Goal: Information Seeking & Learning: Compare options

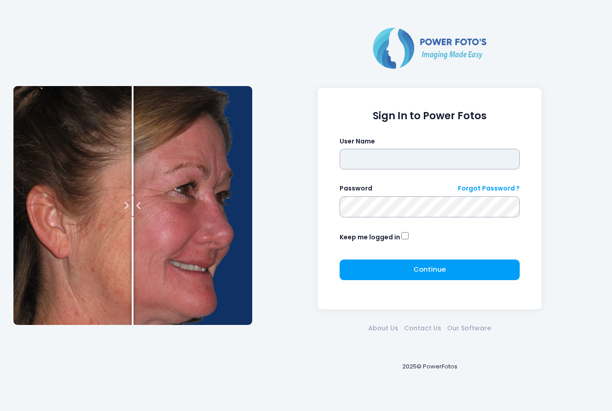
type input "*******"
click button "submit" at bounding box center [0, 0] width 0 height 0
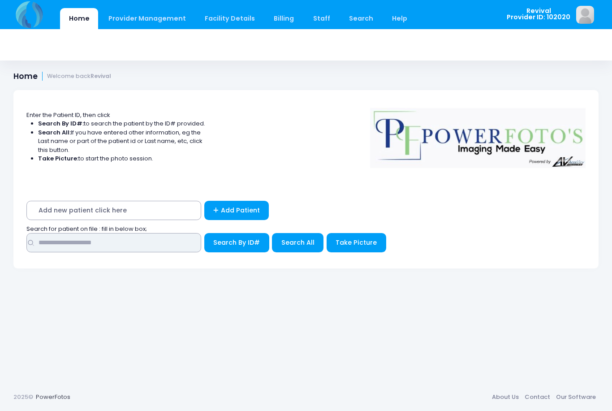
click at [102, 243] on input "text" at bounding box center [113, 242] width 175 height 19
type input "******"
click at [236, 241] on button "Search By ID#" at bounding box center [236, 242] width 65 height 19
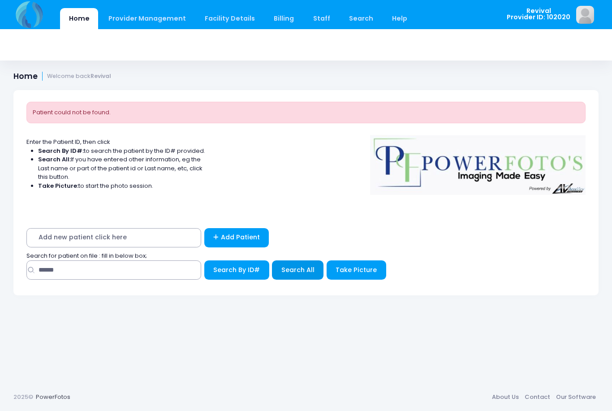
click at [302, 271] on span "Search All" at bounding box center [297, 269] width 33 height 9
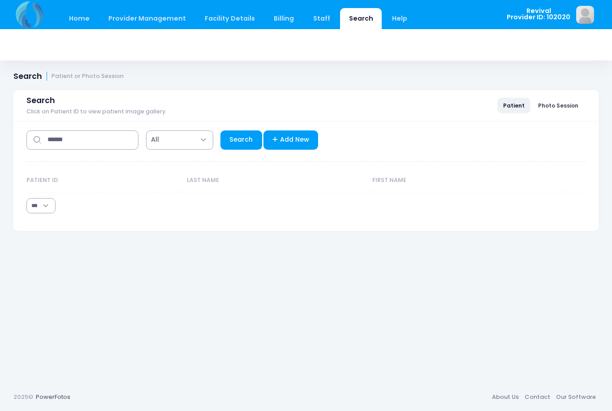
select select "***"
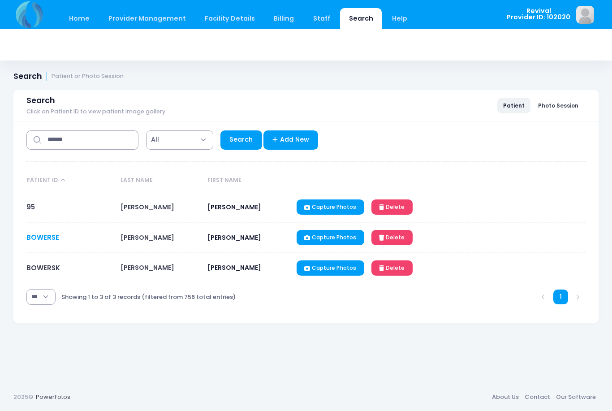
click at [49, 237] on link "BOWERSE" at bounding box center [42, 237] width 33 height 9
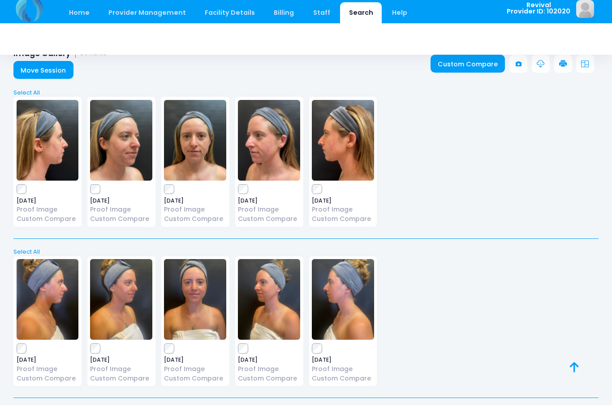
scroll to position [15, 0]
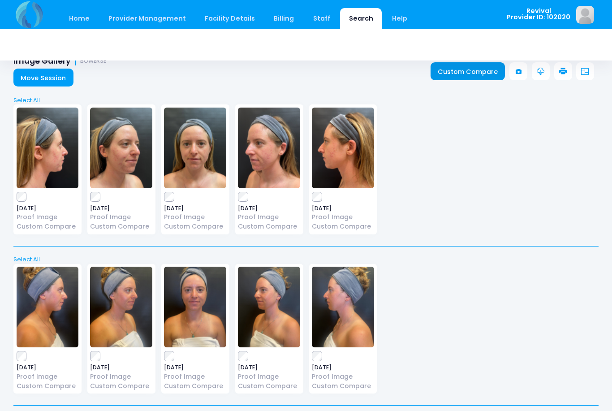
click at [481, 73] on link "Custom Compare" at bounding box center [468, 71] width 75 height 18
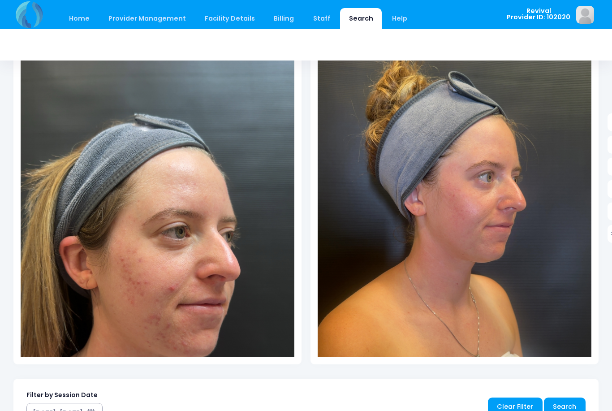
scroll to position [127, 0]
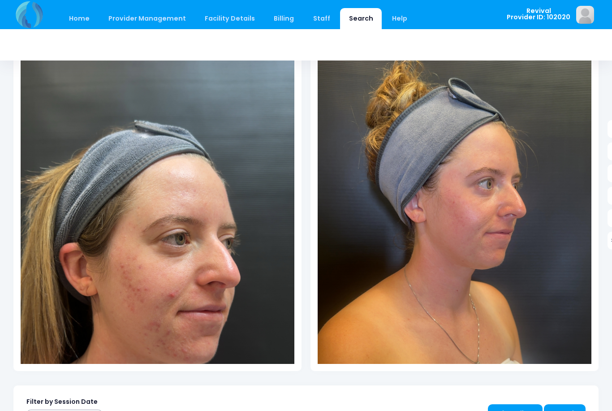
click at [451, 198] on img at bounding box center [455, 255] width 274 height 487
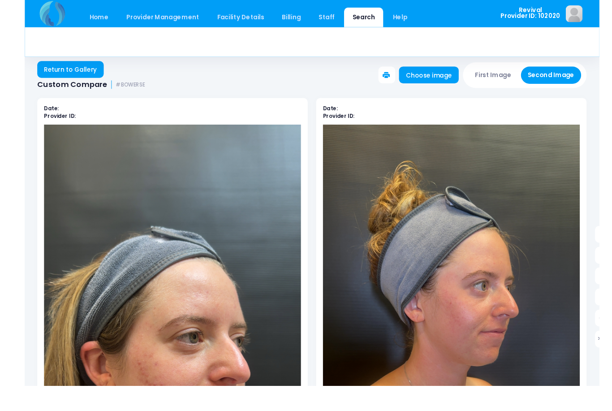
scroll to position [8, 0]
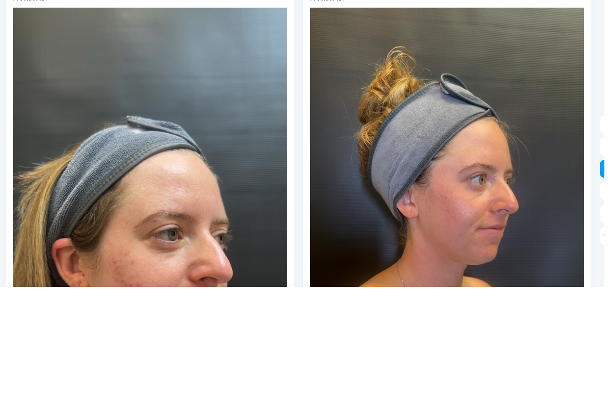
click at [607, 284] on link at bounding box center [616, 293] width 18 height 18
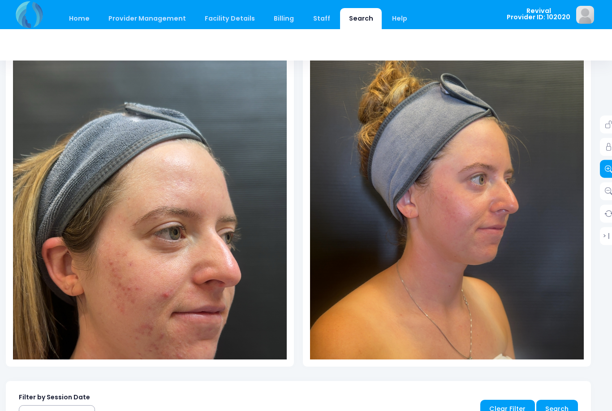
click at [603, 169] on link at bounding box center [609, 169] width 18 height 18
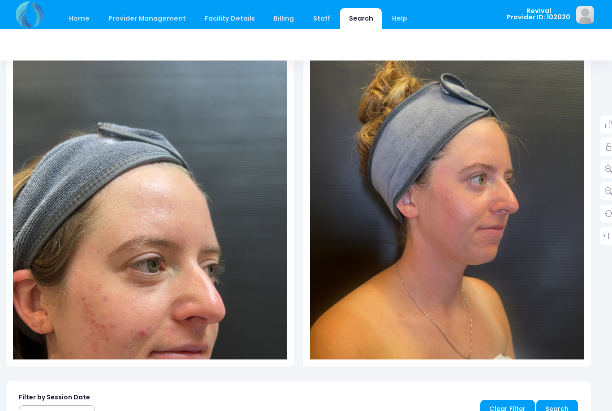
click at [275, 47] on div at bounding box center [305, 44] width 585 height 31
click at [608, 188] on icon at bounding box center [609, 191] width 8 height 8
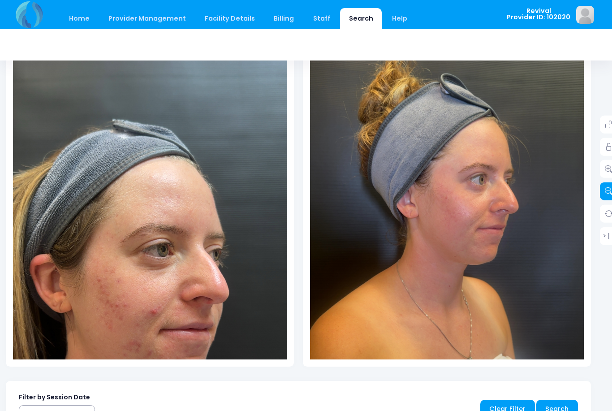
click at [608, 188] on icon at bounding box center [609, 191] width 8 height 8
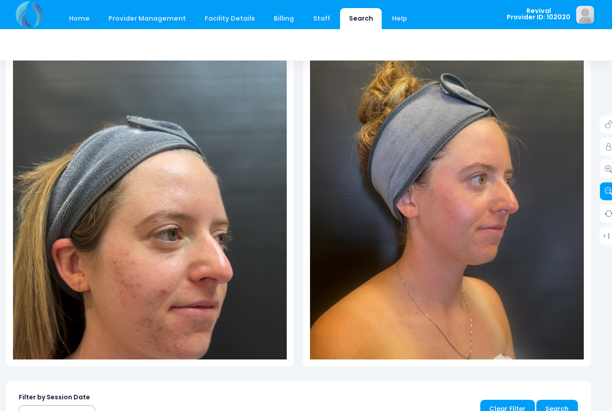
click at [607, 188] on icon at bounding box center [609, 191] width 8 height 8
drag, startPoint x: 181, startPoint y: 240, endPoint x: 180, endPoint y: 208, distance: 32.3
click at [180, 208] on img at bounding box center [150, 251] width 274 height 487
click at [174, 254] on img at bounding box center [150, 251] width 274 height 487
drag, startPoint x: 174, startPoint y: 255, endPoint x: 172, endPoint y: 180, distance: 74.8
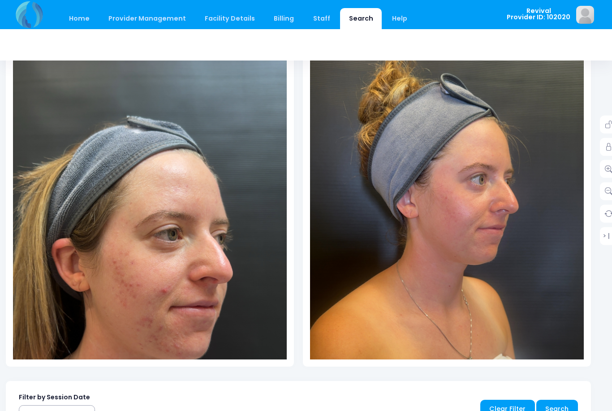
click at [172, 180] on img at bounding box center [150, 251] width 274 height 487
click at [171, 181] on img at bounding box center [150, 251] width 274 height 487
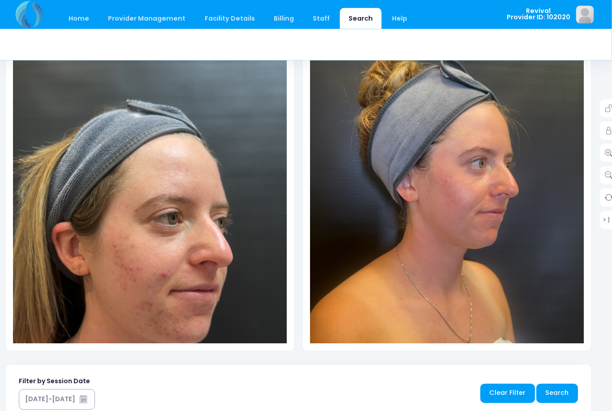
click at [176, 255] on img at bounding box center [150, 235] width 274 height 487
click at [119, 269] on img at bounding box center [150, 234] width 274 height 487
click at [603, 174] on link at bounding box center [609, 175] width 18 height 18
click at [606, 174] on icon at bounding box center [609, 175] width 8 height 8
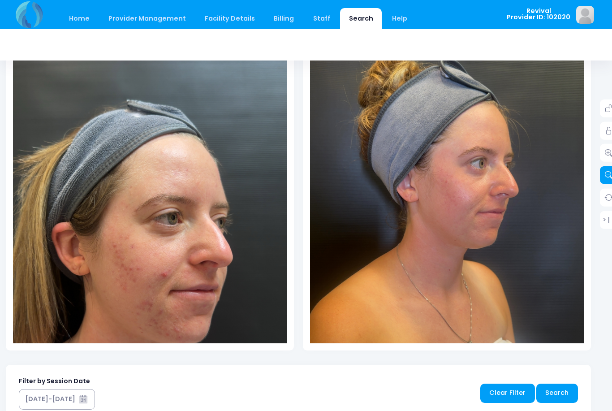
click at [606, 174] on icon at bounding box center [609, 175] width 8 height 8
click at [519, 216] on img at bounding box center [447, 234] width 274 height 487
click at [520, 217] on img at bounding box center [447, 234] width 274 height 487
click at [521, 215] on img at bounding box center [447, 234] width 274 height 487
click at [607, 153] on icon at bounding box center [609, 153] width 8 height 8
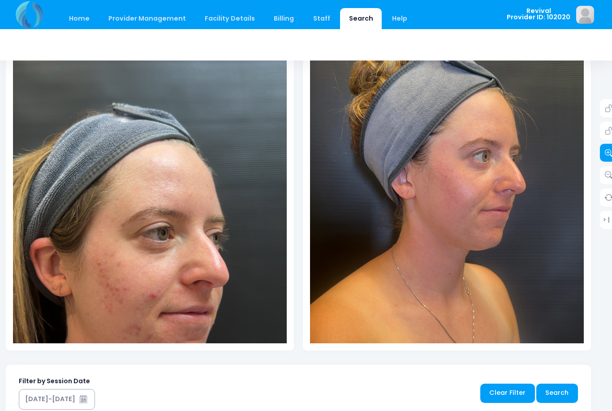
click at [606, 152] on icon at bounding box center [609, 153] width 8 height 8
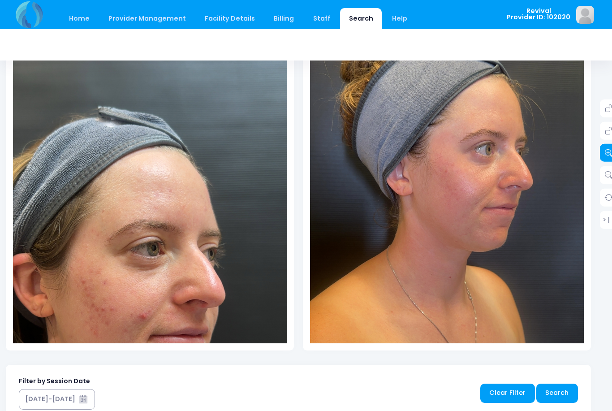
click at [606, 151] on icon at bounding box center [609, 153] width 8 height 8
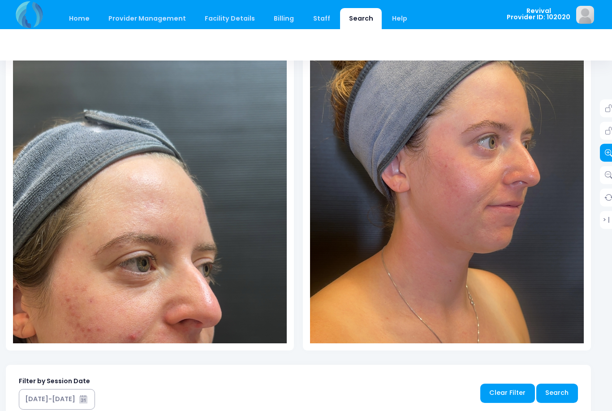
click at [606, 152] on icon at bounding box center [609, 153] width 8 height 8
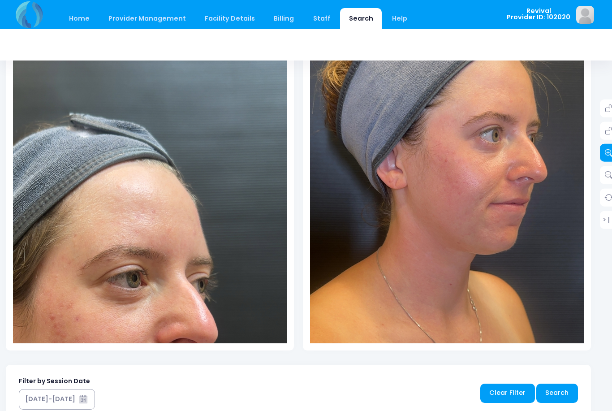
click at [605, 152] on icon at bounding box center [609, 153] width 8 height 8
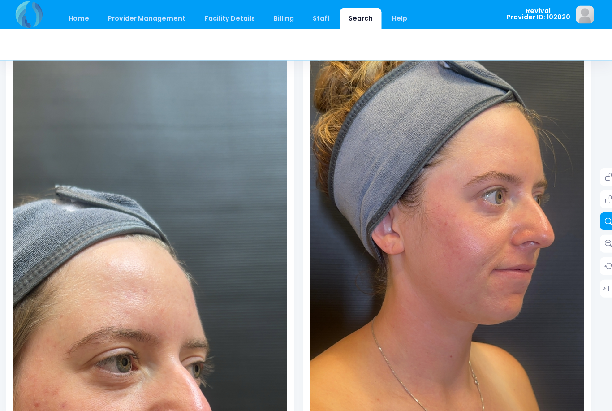
scroll to position [79, 7]
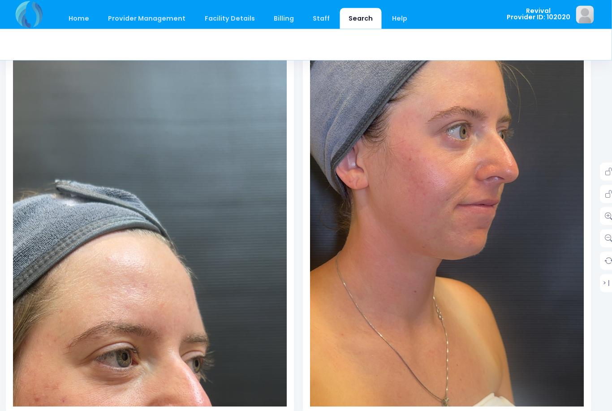
click at [518, 316] on img at bounding box center [412, 239] width 410 height 730
click at [104, 303] on img at bounding box center [89, 382] width 410 height 730
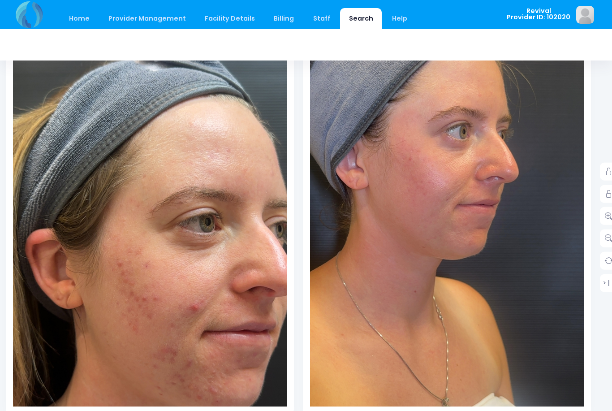
click at [495, 314] on img at bounding box center [411, 238] width 410 height 730
click at [608, 213] on icon at bounding box center [609, 216] width 8 height 8
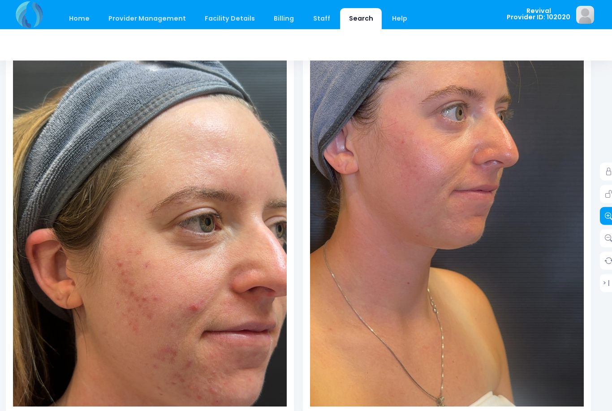
click at [606, 215] on icon at bounding box center [609, 216] width 8 height 8
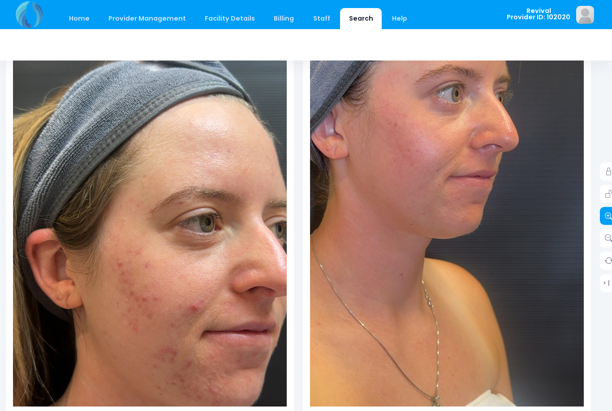
click at [607, 215] on icon at bounding box center [609, 216] width 8 height 8
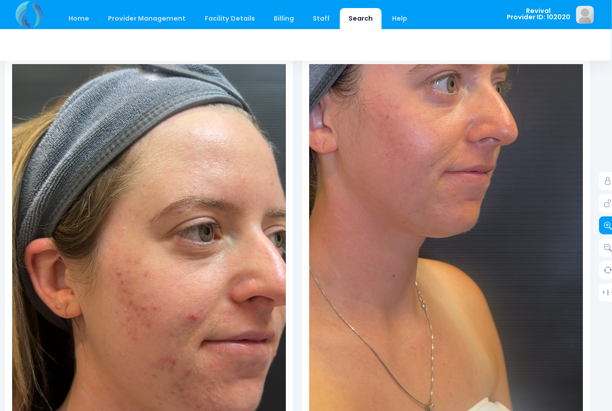
scroll to position [74, 8]
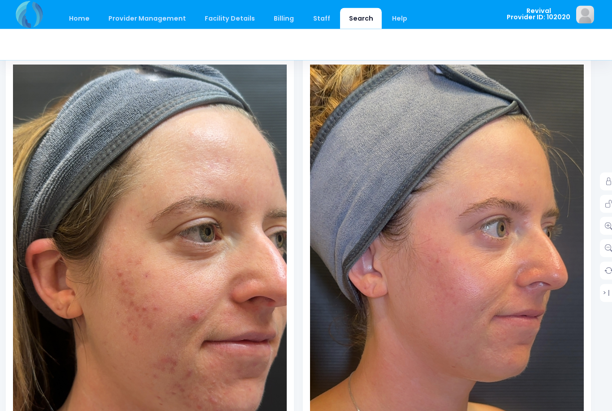
click at [457, 196] on img at bounding box center [439, 355] width 492 height 875
click at [186, 243] on img at bounding box center [173, 257] width 410 height 730
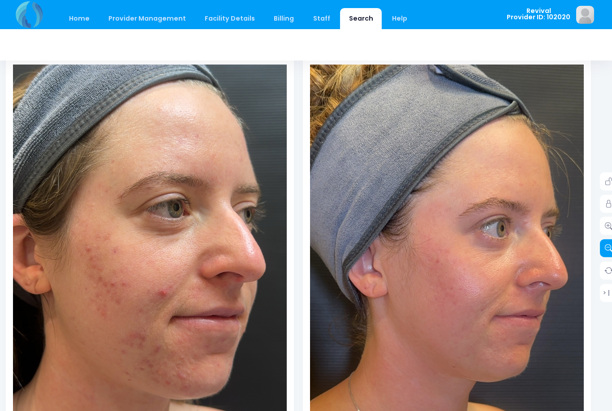
click at [607, 246] on icon at bounding box center [609, 248] width 8 height 8
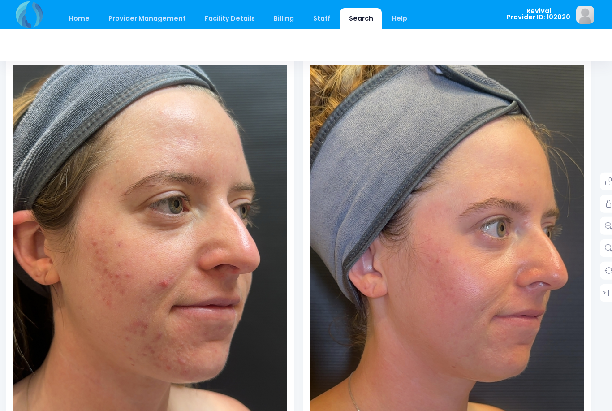
click at [165, 384] on img at bounding box center [144, 227] width 383 height 681
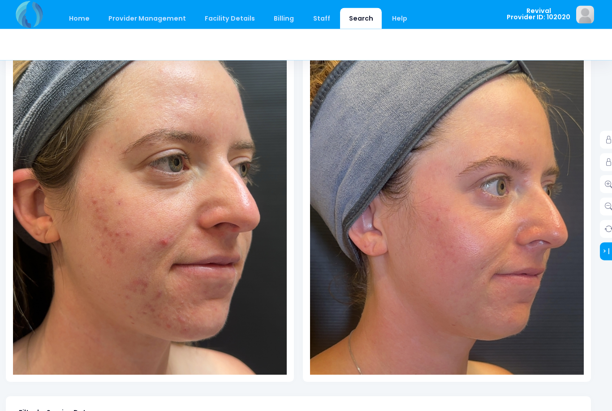
click at [607, 252] on link "> | <" at bounding box center [609, 251] width 18 height 18
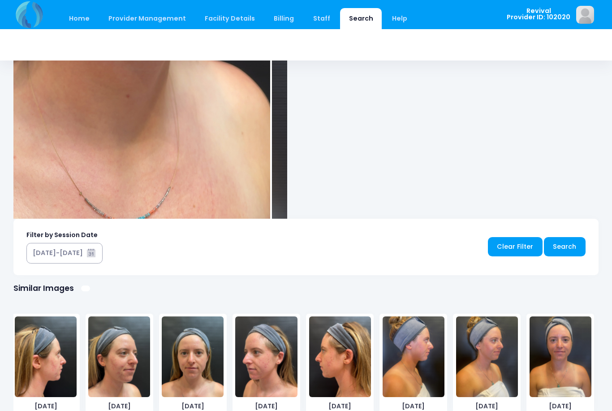
scroll to position [893, 0]
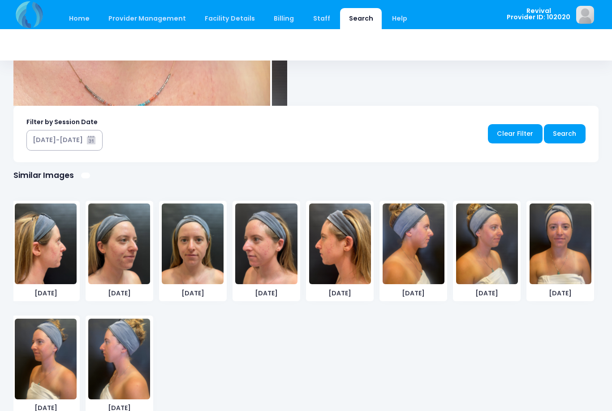
click at [199, 247] on img at bounding box center [193, 243] width 62 height 81
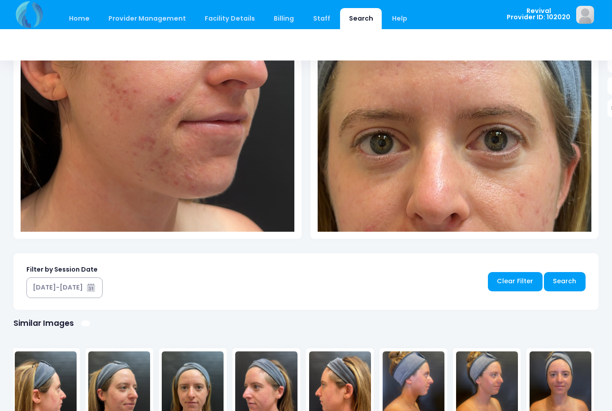
scroll to position [407, 0]
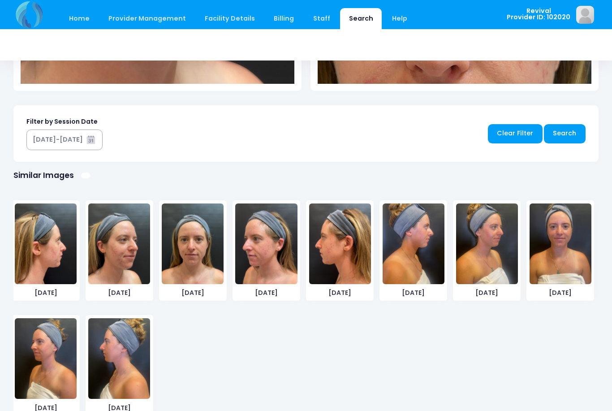
click at [570, 241] on img at bounding box center [561, 243] width 62 height 81
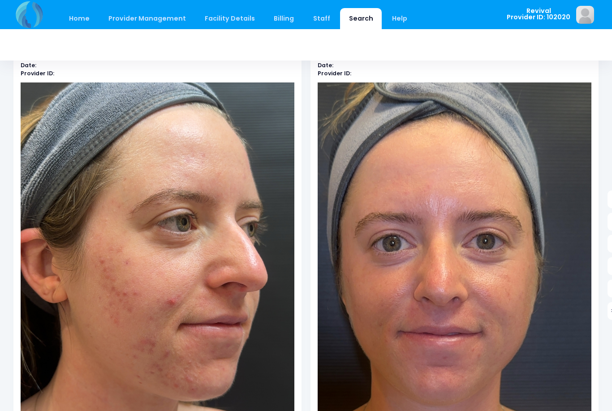
scroll to position [40, 0]
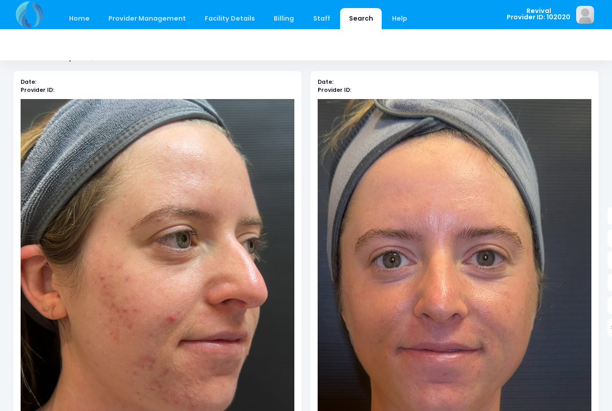
click at [155, 261] on img at bounding box center [151, 262] width 383 height 681
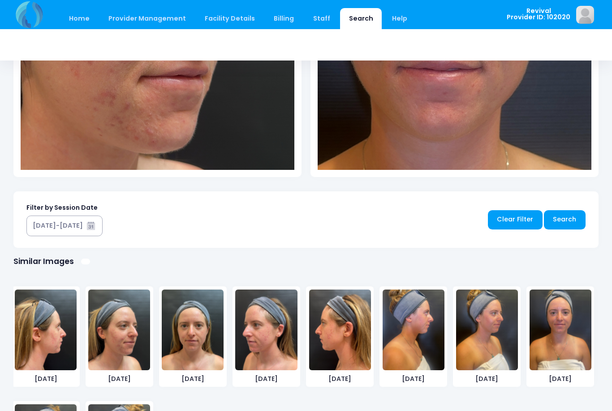
scroll to position [327, 0]
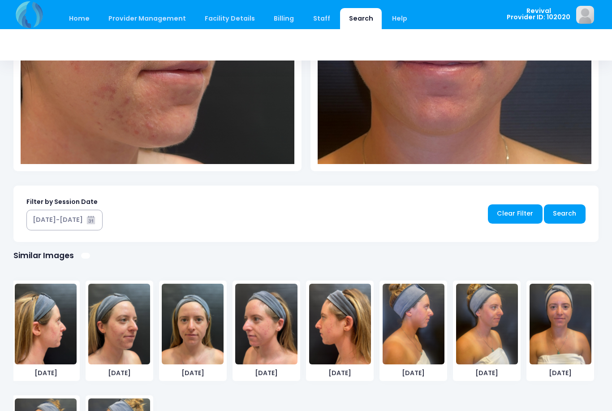
click at [188, 326] on img at bounding box center [193, 324] width 62 height 81
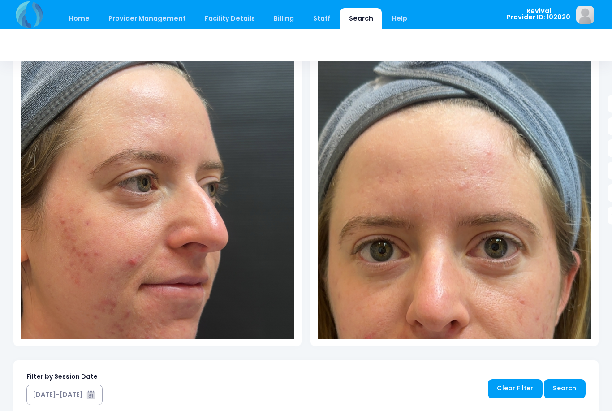
scroll to position [0, 0]
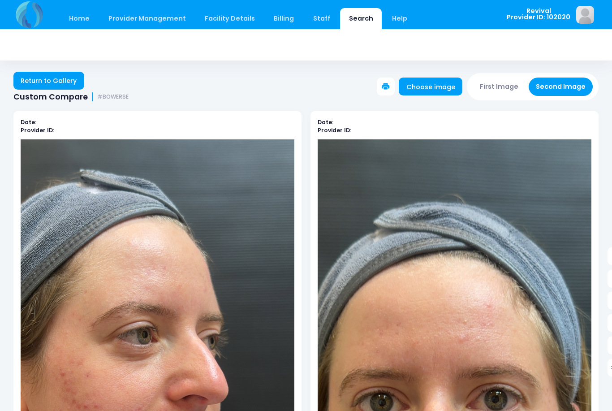
click at [508, 90] on button "First Image" at bounding box center [499, 87] width 53 height 18
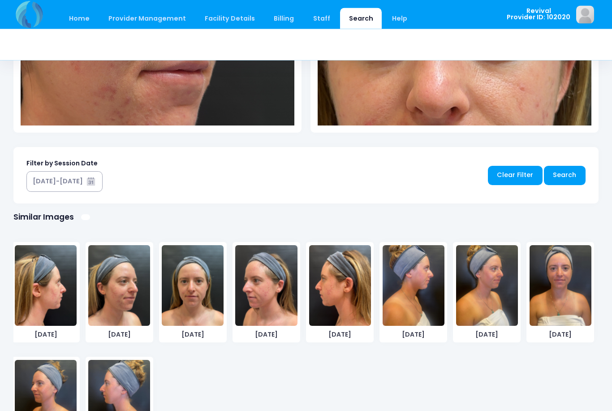
scroll to position [366, 0]
click at [182, 290] on img at bounding box center [193, 285] width 62 height 81
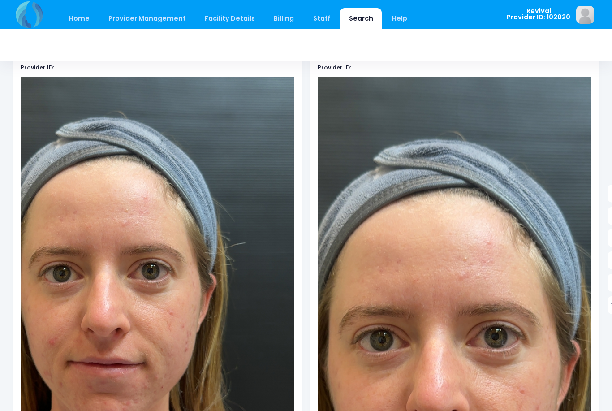
scroll to position [0, 0]
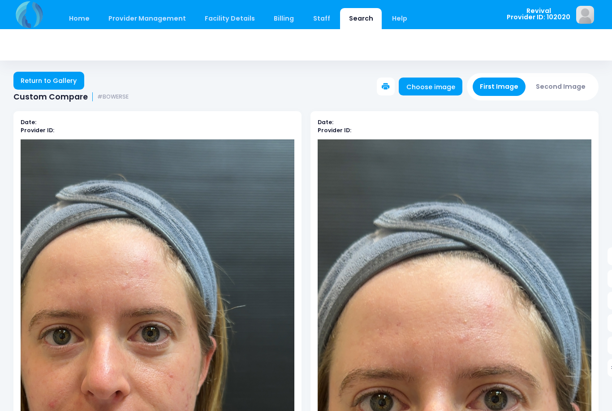
click at [561, 86] on button "Second Image" at bounding box center [561, 87] width 65 height 18
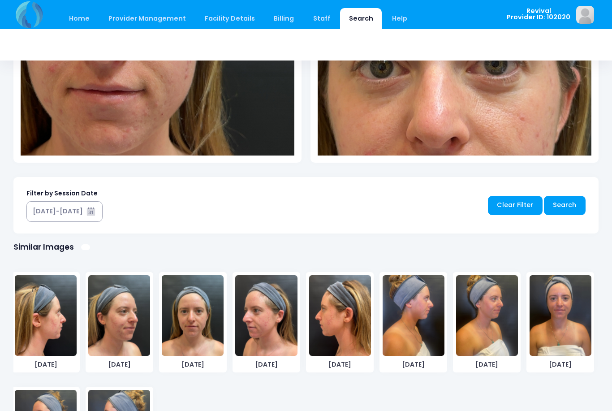
scroll to position [407, 0]
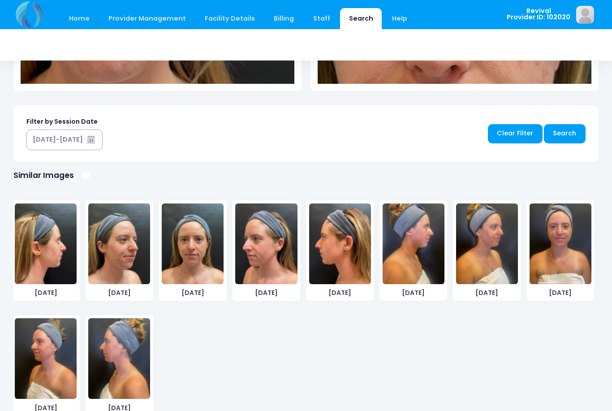
click at [572, 235] on img at bounding box center [561, 243] width 62 height 81
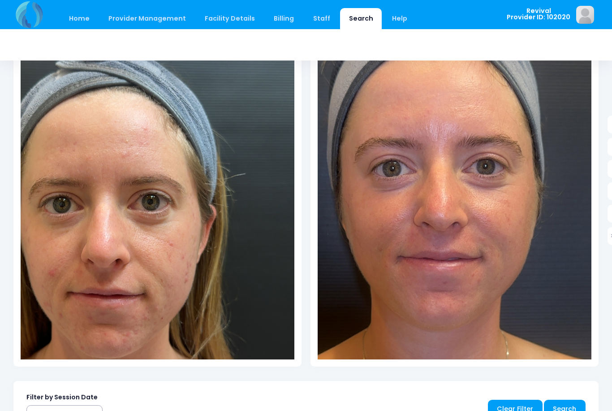
scroll to position [107, 0]
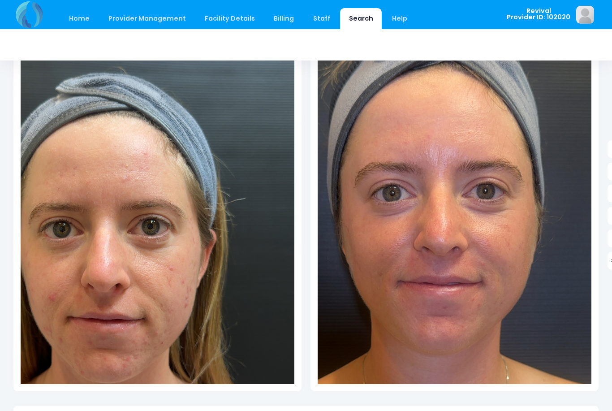
click at [446, 225] on img at bounding box center [446, 323] width 492 height 875
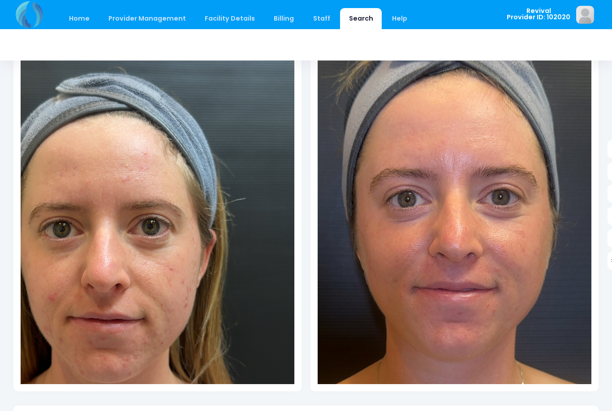
click at [446, 158] on img at bounding box center [461, 329] width 492 height 875
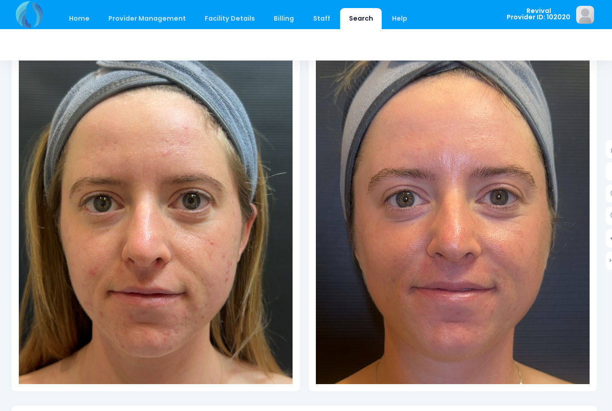
scroll to position [107, 13]
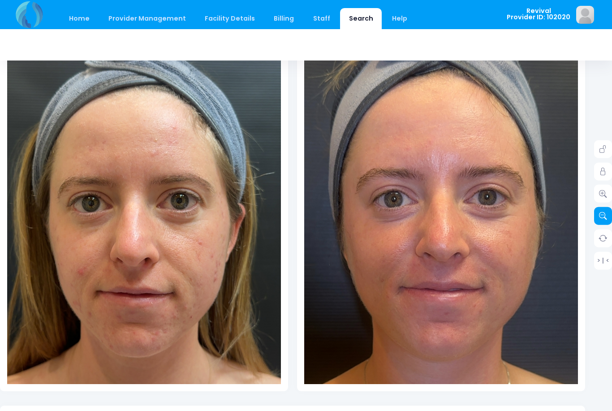
click at [601, 215] on icon at bounding box center [603, 216] width 8 height 8
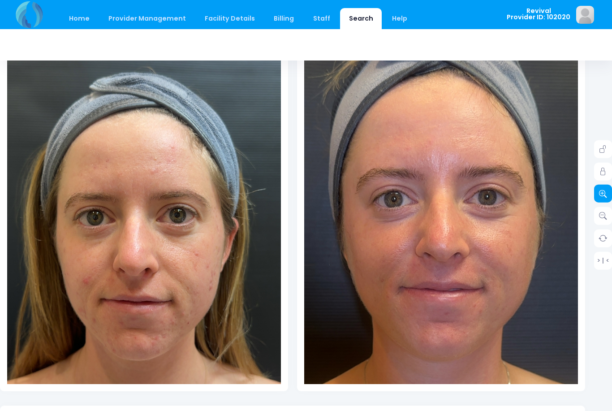
click at [603, 189] on icon at bounding box center [603, 193] width 8 height 8
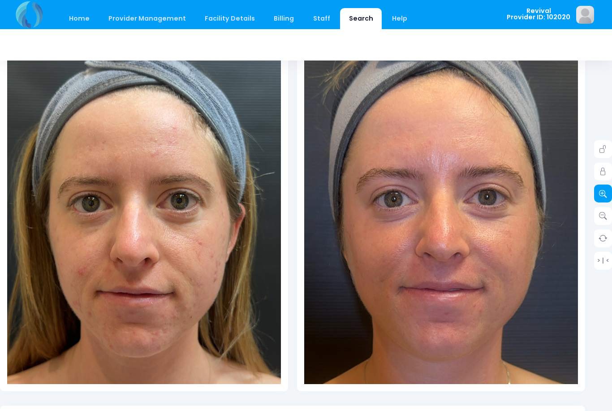
click at [601, 192] on icon at bounding box center [603, 193] width 8 height 8
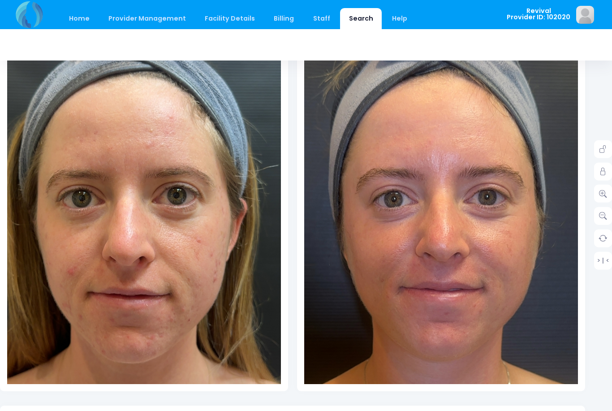
click at [161, 285] on img at bounding box center [136, 222] width 410 height 730
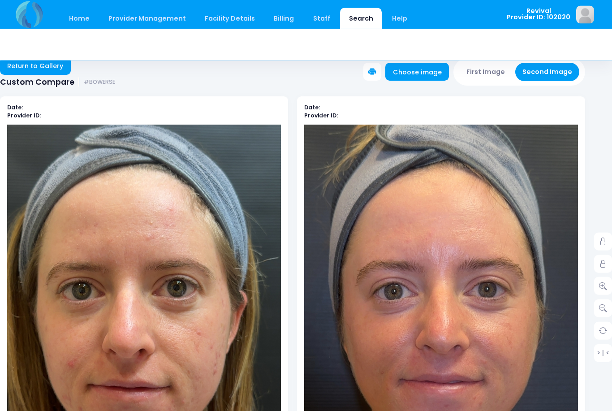
scroll to position [0, 13]
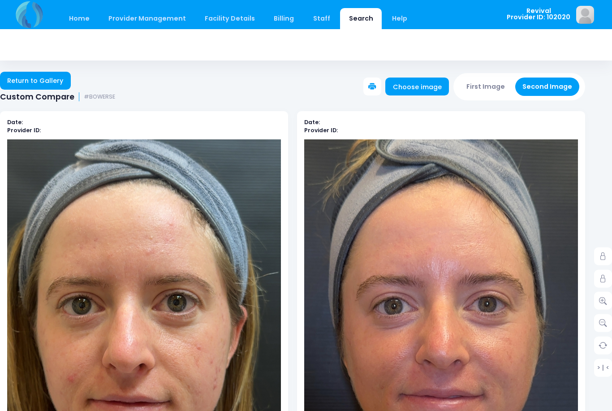
click at [486, 86] on button "First Image" at bounding box center [485, 87] width 53 height 18
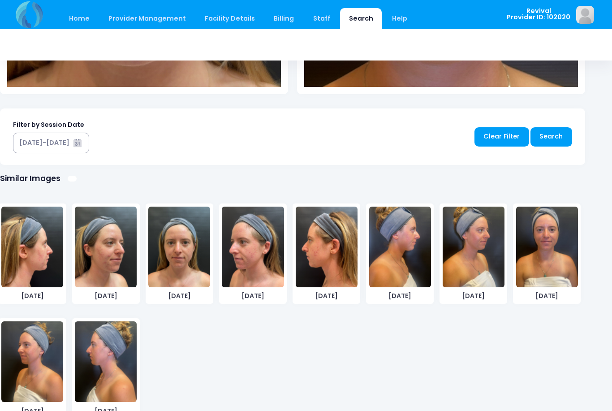
scroll to position [407, 13]
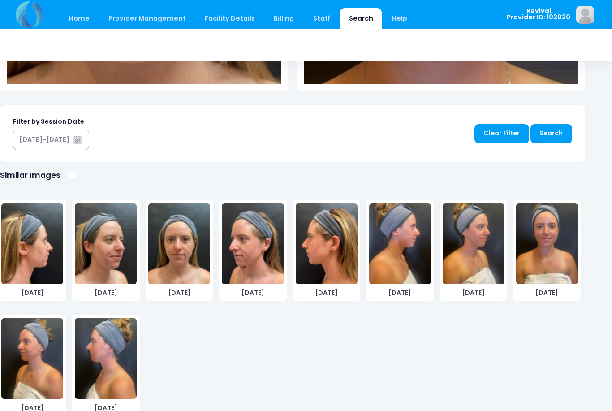
click at [262, 253] on img at bounding box center [253, 243] width 62 height 81
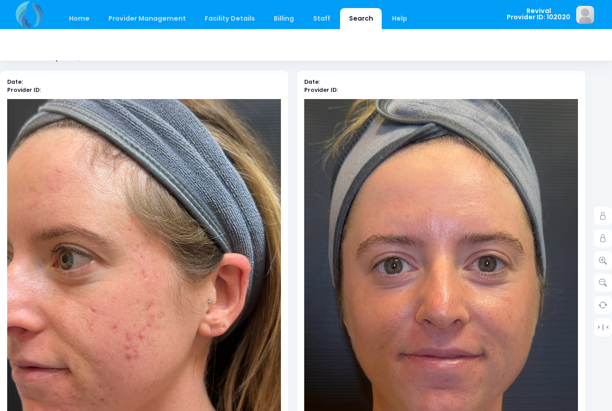
scroll to position [0, 13]
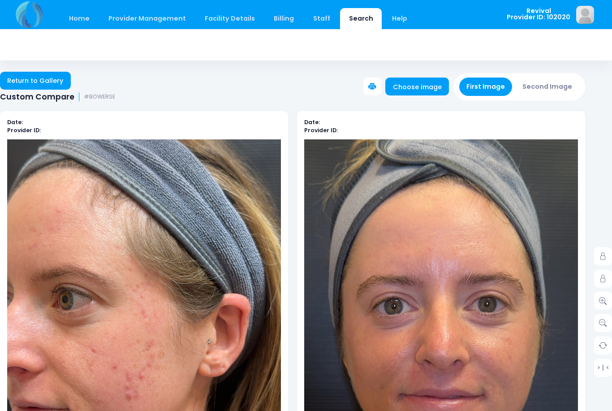
click at [558, 86] on button "Second Image" at bounding box center [547, 87] width 65 height 18
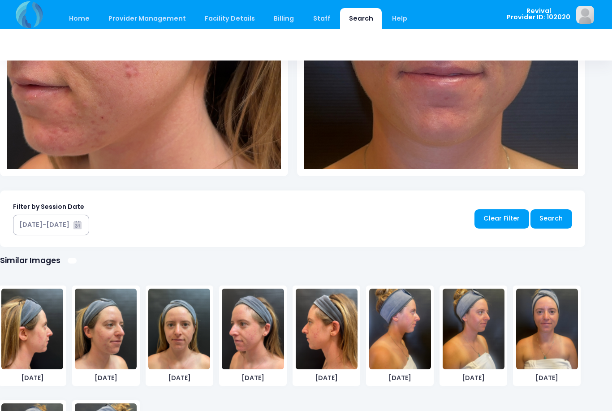
scroll to position [342, 13]
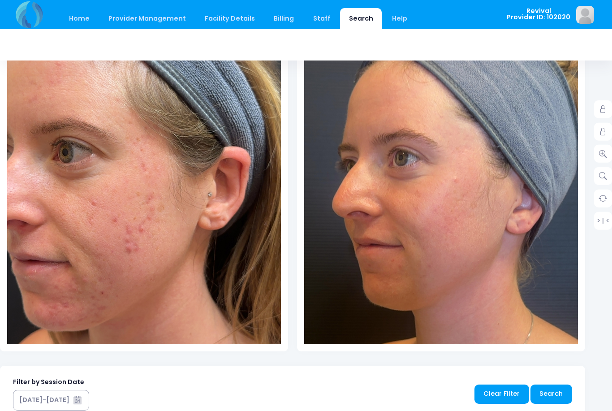
scroll to position [118, 13]
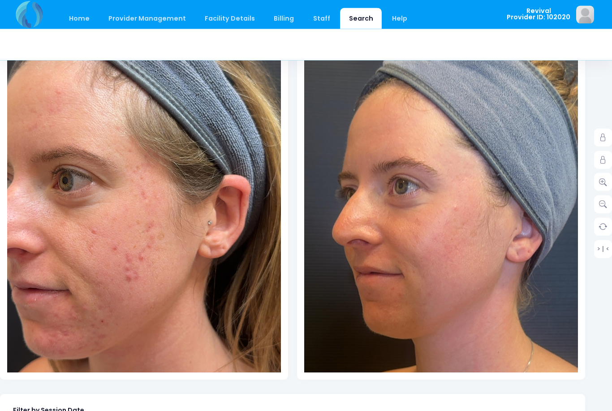
click at [148, 212] on img at bounding box center [136, 210] width 410 height 730
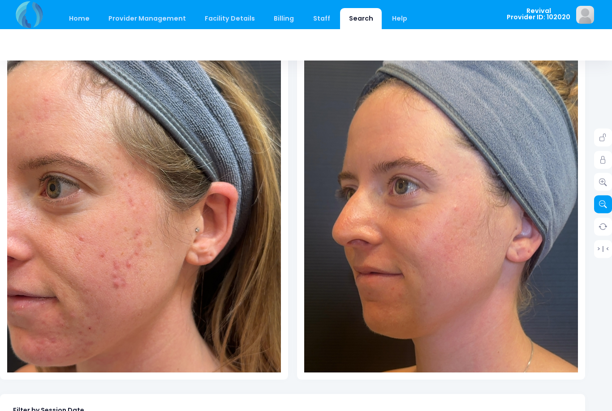
click at [602, 206] on icon at bounding box center [603, 204] width 8 height 8
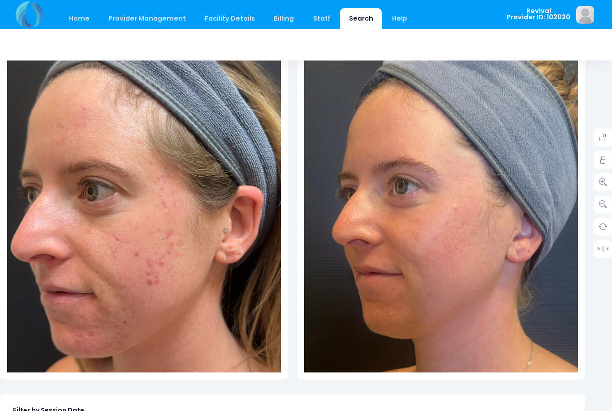
click at [113, 277] on img at bounding box center [156, 218] width 383 height 681
click at [447, 231] on img at bounding box center [448, 317] width 492 height 875
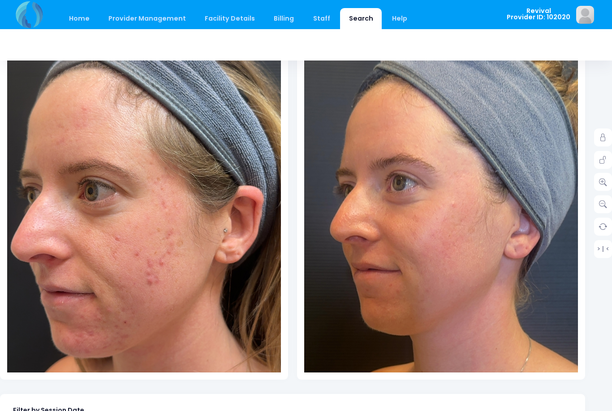
click at [435, 150] on img at bounding box center [445, 314] width 492 height 875
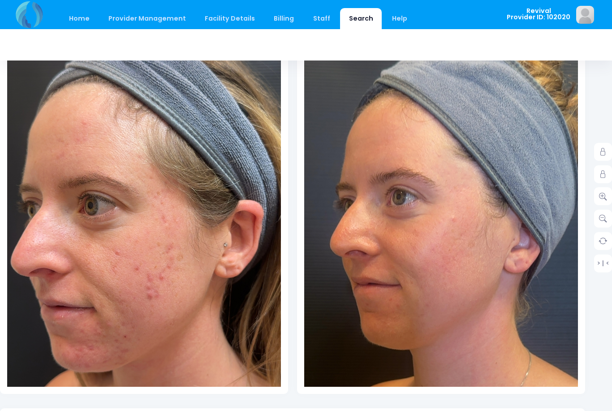
scroll to position [104, 13]
click at [488, 284] on img at bounding box center [445, 329] width 492 height 875
click at [603, 195] on icon at bounding box center [603, 196] width 8 height 8
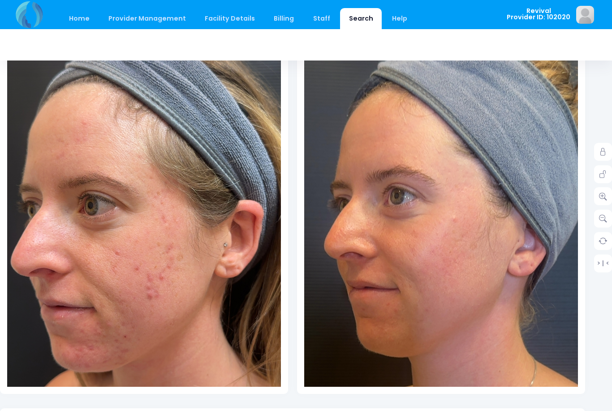
click at [490, 263] on img at bounding box center [446, 335] width 520 height 924
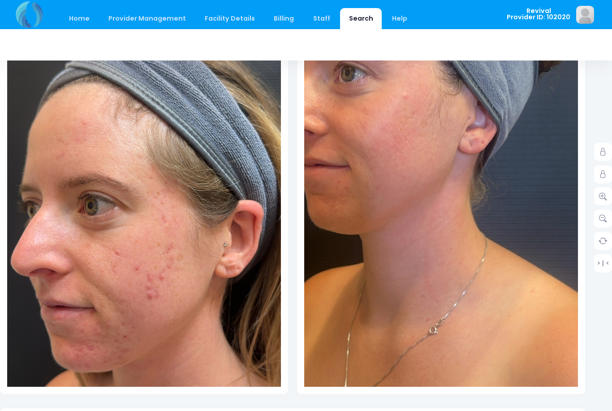
click at [444, 232] on img at bounding box center [397, 212] width 520 height 924
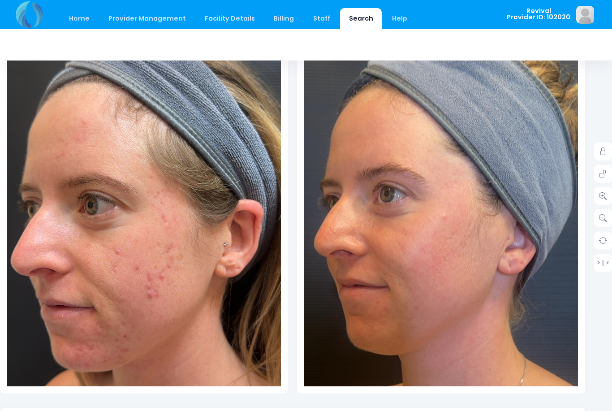
click at [446, 165] on img at bounding box center [437, 333] width 520 height 924
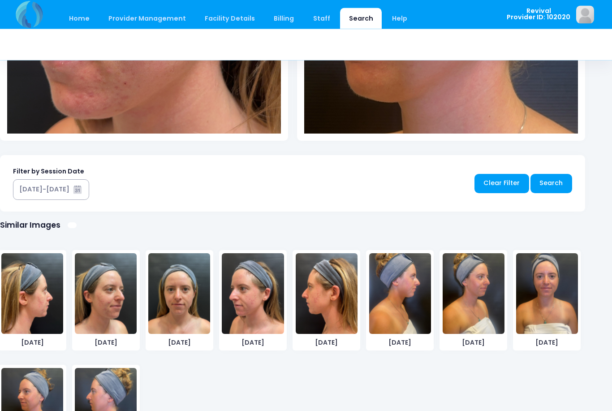
scroll to position [368, 13]
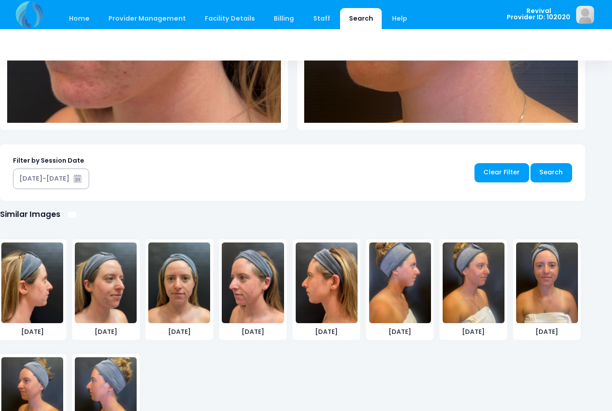
click at [330, 284] on img at bounding box center [327, 282] width 62 height 81
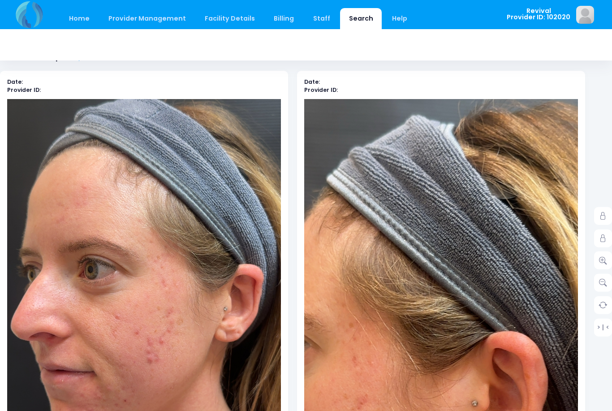
scroll to position [407, 13]
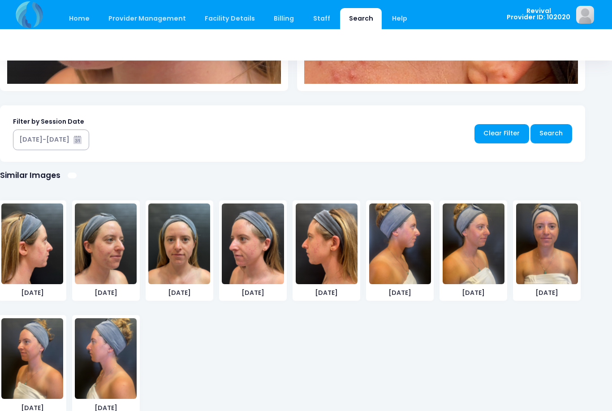
click at [104, 357] on img at bounding box center [106, 358] width 62 height 81
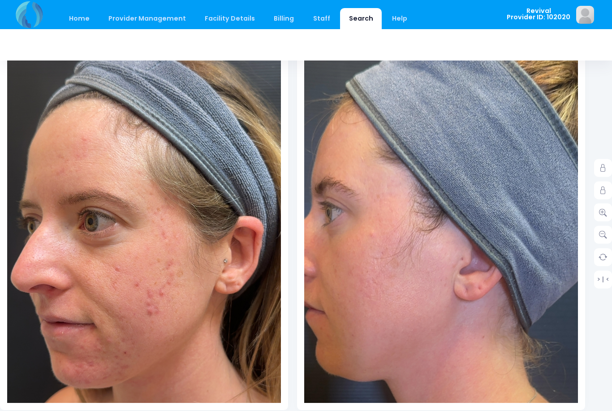
scroll to position [0, 13]
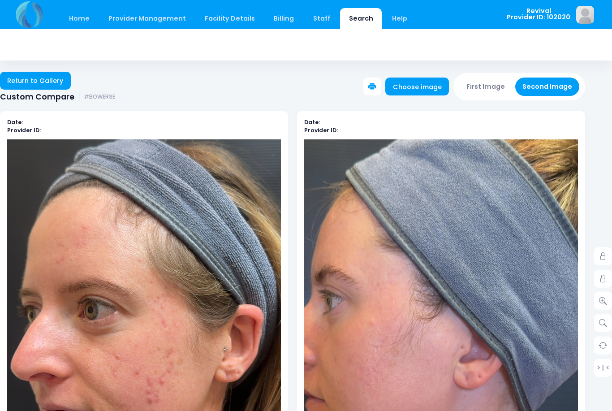
click at [486, 84] on button "First Image" at bounding box center [485, 87] width 53 height 18
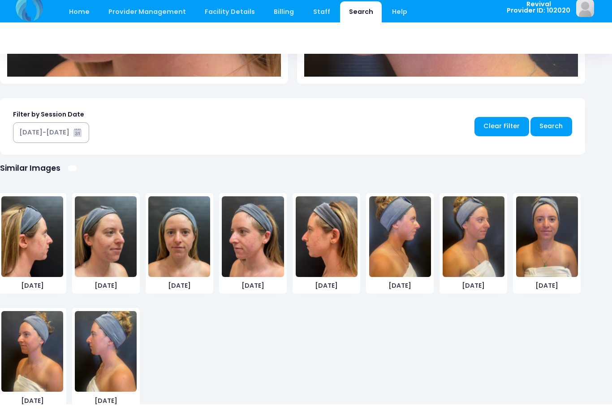
scroll to position [407, 13]
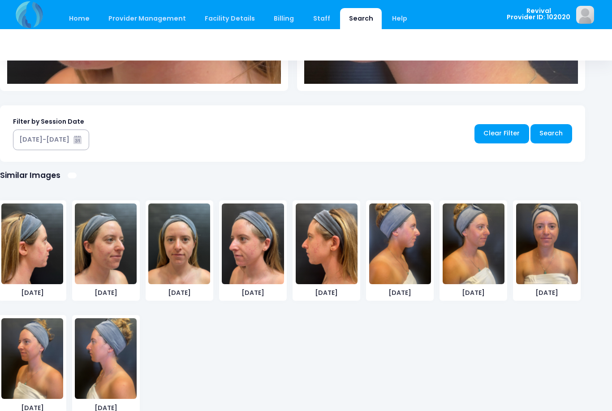
click at [311, 248] on img at bounding box center [327, 243] width 62 height 81
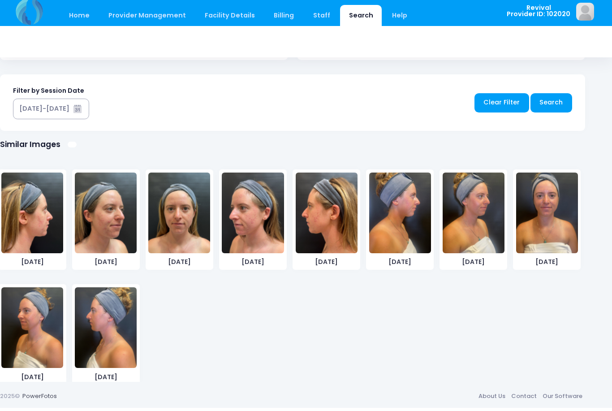
scroll to position [436, 13]
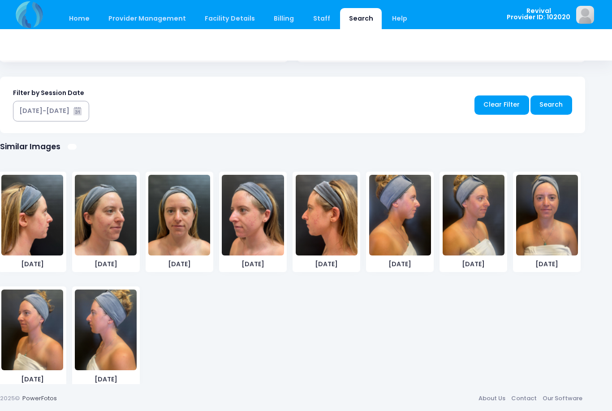
click at [21, 224] on img at bounding box center [32, 215] width 62 height 81
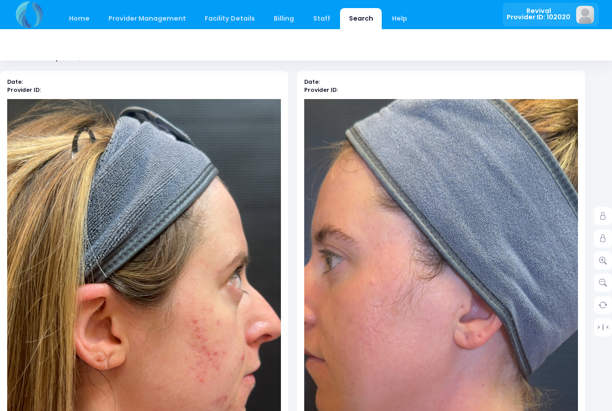
scroll to position [0, 13]
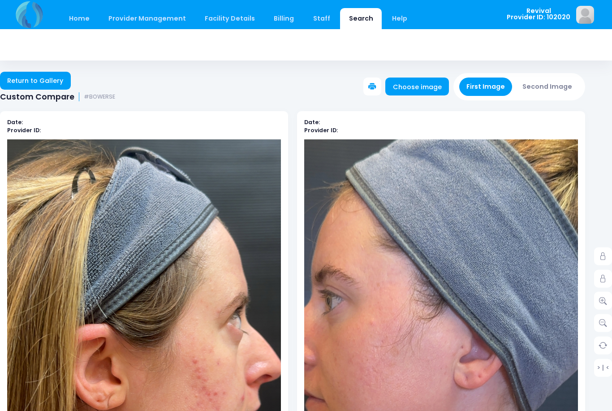
click at [551, 90] on button "Second Image" at bounding box center [547, 87] width 65 height 18
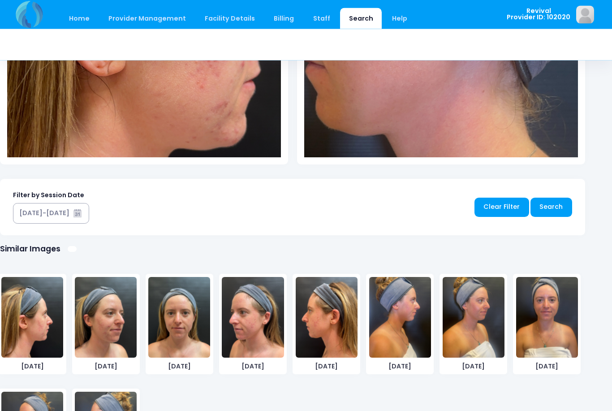
scroll to position [334, 13]
click at [406, 324] on img at bounding box center [400, 317] width 62 height 81
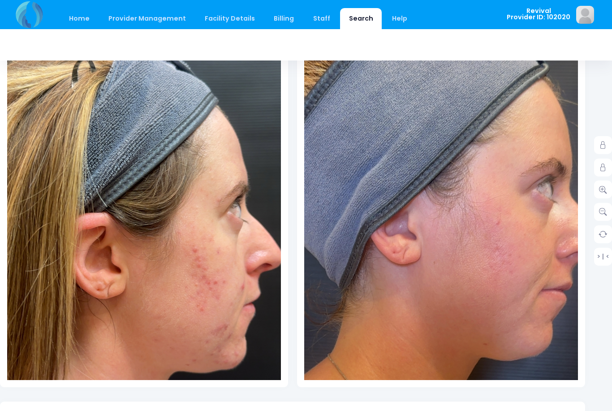
scroll to position [116, 13]
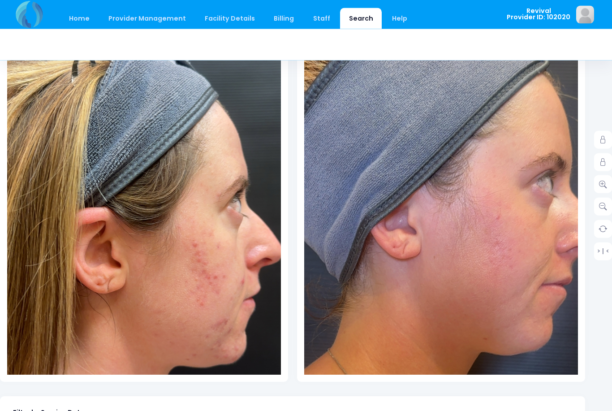
click at [152, 232] on img at bounding box center [156, 221] width 383 height 681
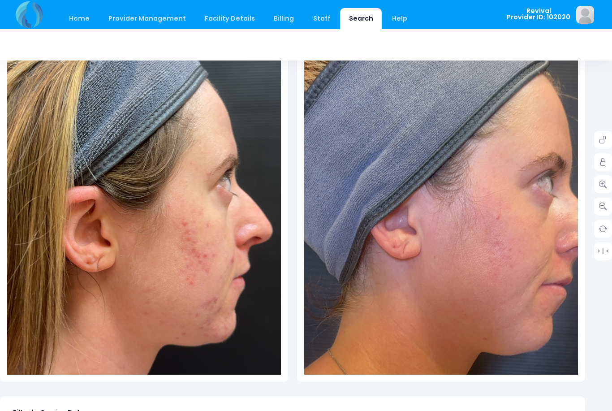
click at [139, 318] on img at bounding box center [145, 199] width 383 height 681
click at [447, 220] on img at bounding box center [437, 321] width 520 height 924
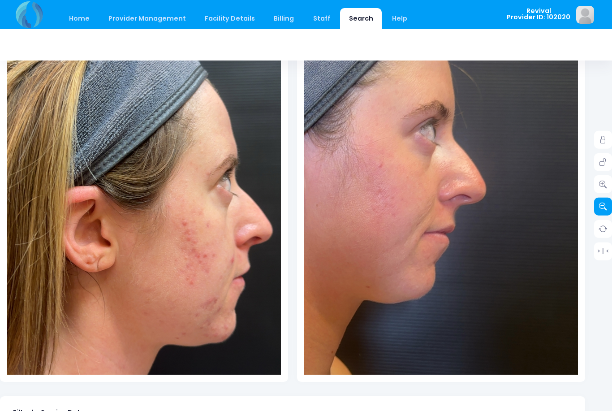
click at [605, 207] on icon at bounding box center [603, 206] width 8 height 8
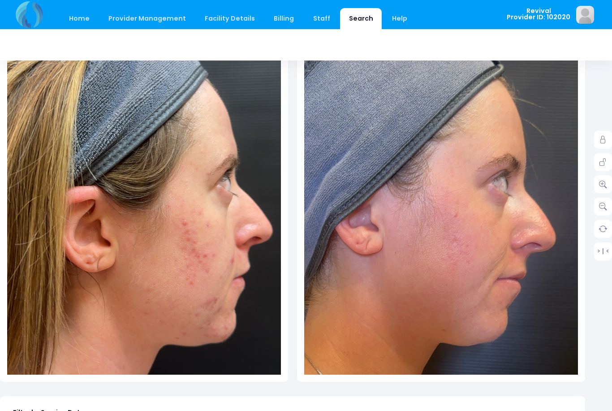
click at [495, 155] on img at bounding box center [397, 313] width 492 height 875
click at [605, 254] on link "> | <" at bounding box center [603, 251] width 18 height 18
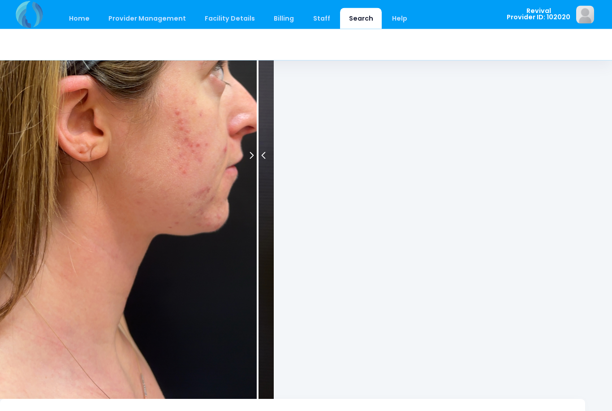
scroll to position [486, 13]
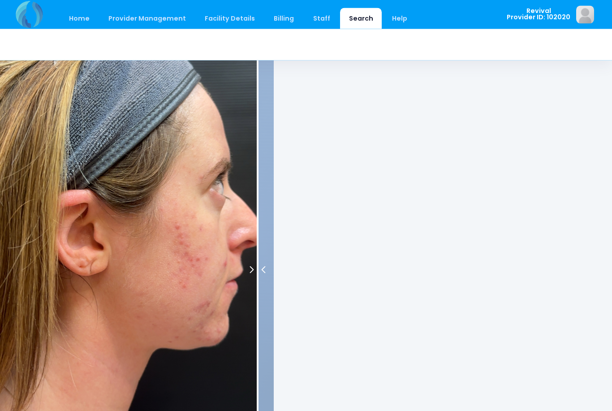
drag, startPoint x: 259, startPoint y: 273, endPoint x: 108, endPoint y: 274, distance: 151.4
click at [108, 274] on div at bounding box center [292, 270] width 585 height 487
click at [257, 272] on div at bounding box center [258, 270] width 2 height 487
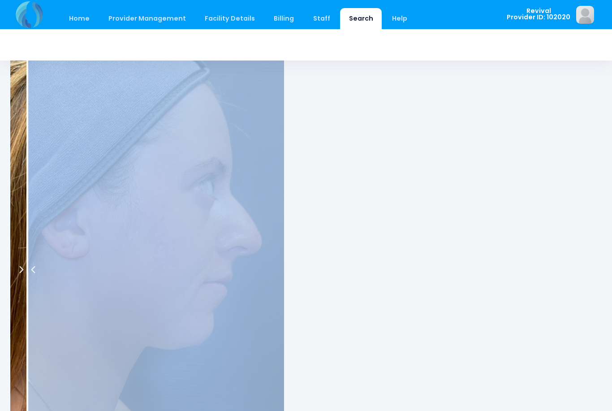
scroll to position [486, 0]
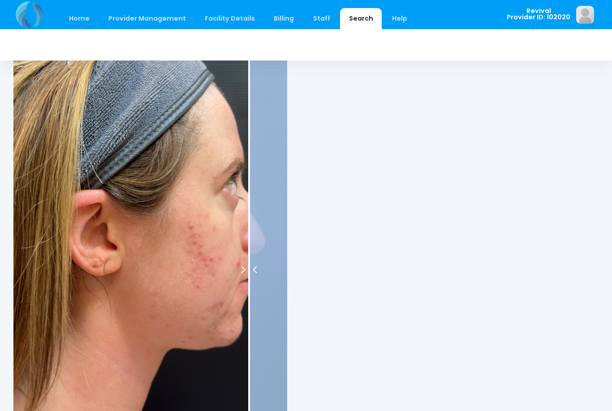
drag, startPoint x: 256, startPoint y: 270, endPoint x: 250, endPoint y: 329, distance: 59.0
click at [250, 329] on div at bounding box center [249, 269] width 2 height 487
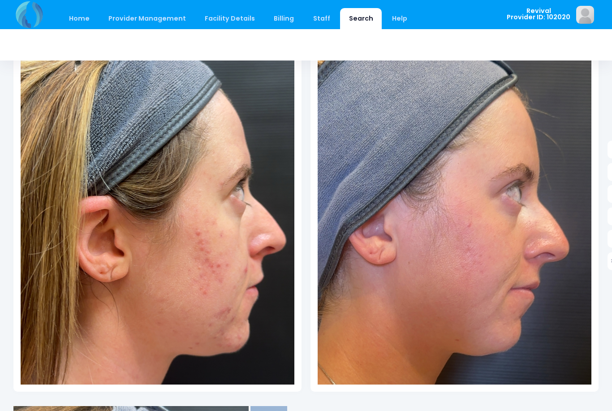
scroll to position [125, 0]
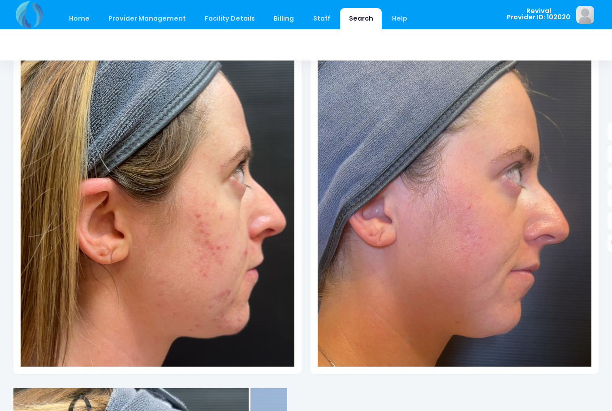
click at [166, 239] on img at bounding box center [159, 191] width 383 height 681
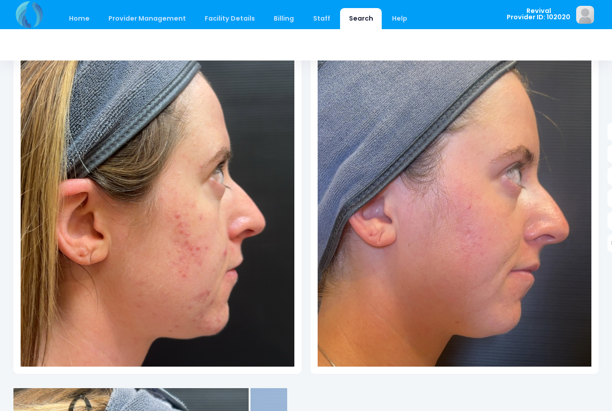
click at [204, 309] on img at bounding box center [138, 192] width 383 height 681
click at [611, 246] on link "> | <" at bounding box center [616, 243] width 18 height 18
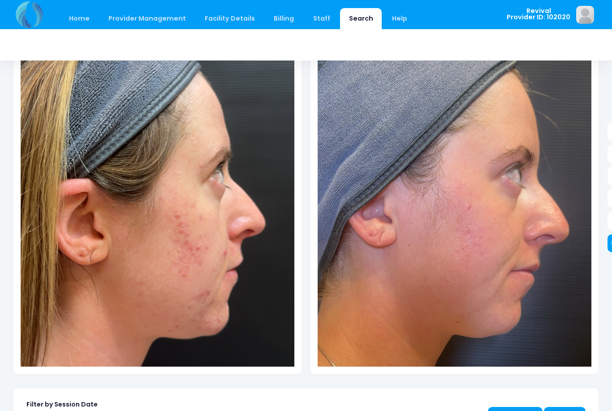
click at [611, 243] on link "> | <" at bounding box center [616, 243] width 18 height 18
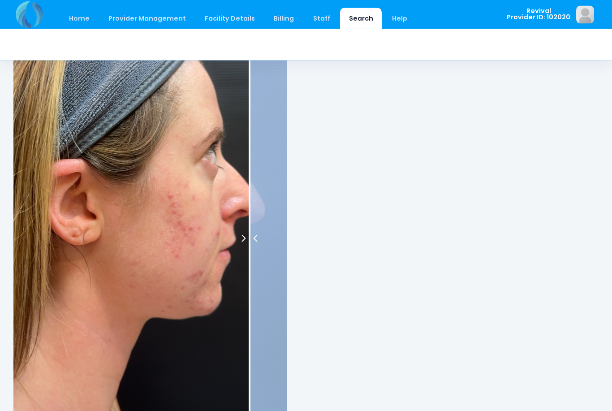
scroll to position [509, 0]
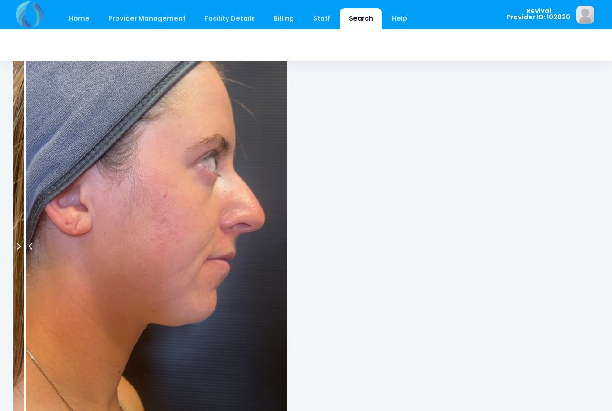
drag, startPoint x: 250, startPoint y: 247, endPoint x: 24, endPoint y: 275, distance: 227.9
click at [24, 275] on div at bounding box center [25, 246] width 2 height 487
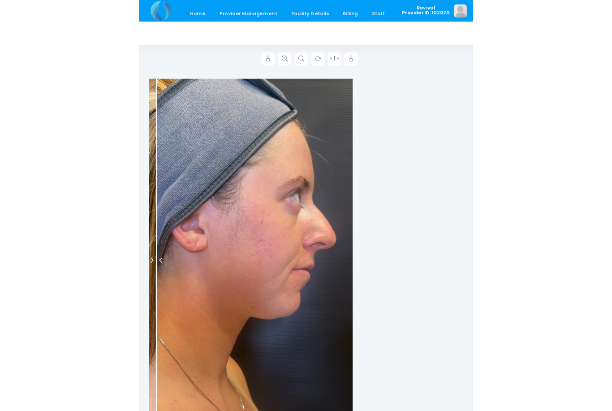
scroll to position [477, 0]
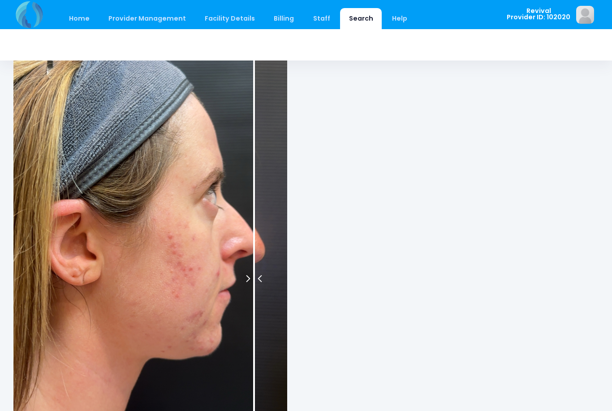
drag, startPoint x: 171, startPoint y: 223, endPoint x: 274, endPoint y: 250, distance: 106.1
click at [275, 250] on div at bounding box center [305, 278] width 585 height 487
click at [276, 250] on img at bounding box center [106, 326] width 492 height 875
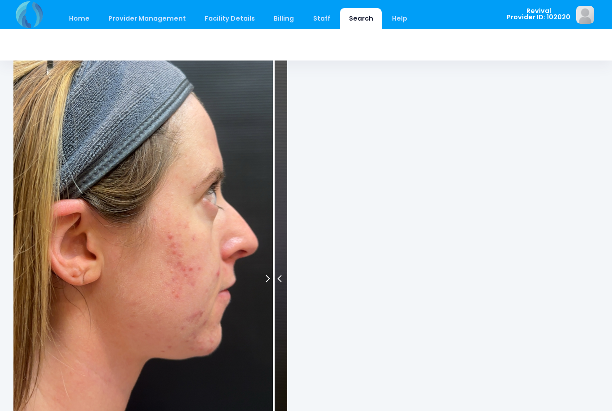
click at [276, 250] on img at bounding box center [106, 326] width 492 height 875
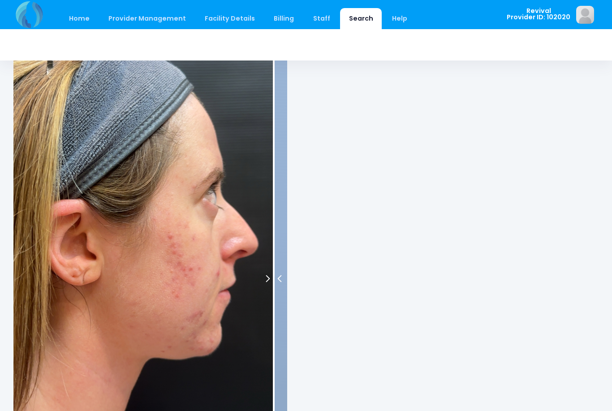
click at [276, 250] on img at bounding box center [106, 326] width 492 height 875
drag, startPoint x: 276, startPoint y: 250, endPoint x: 327, endPoint y: 270, distance: 54.3
click at [327, 270] on div at bounding box center [305, 278] width 585 height 487
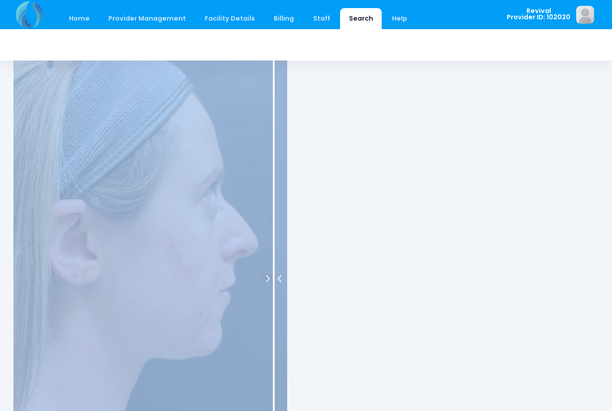
drag, startPoint x: 327, startPoint y: 270, endPoint x: 198, endPoint y: 273, distance: 128.6
click at [198, 273] on div at bounding box center [305, 278] width 585 height 487
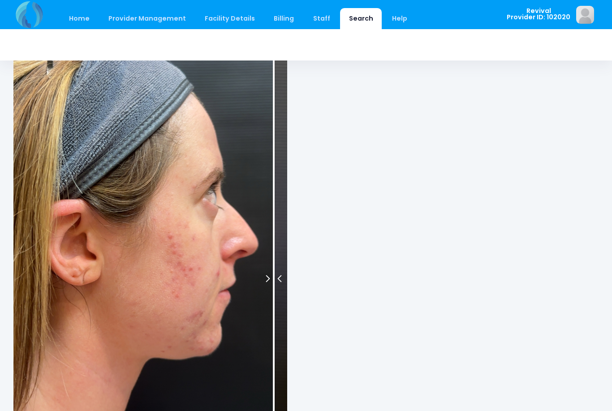
drag, startPoint x: 198, startPoint y: 273, endPoint x: 412, endPoint y: 300, distance: 215.4
click at [413, 301] on div at bounding box center [305, 278] width 585 height 487
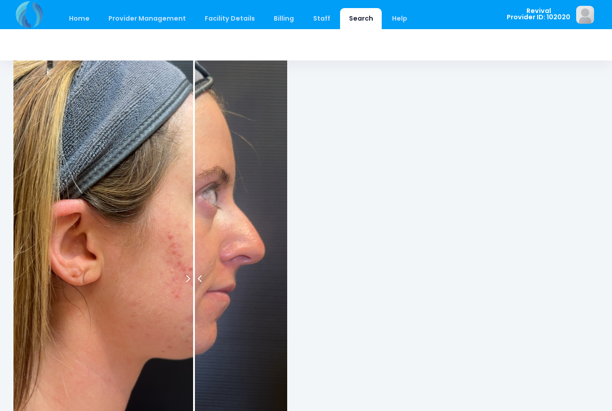
drag, startPoint x: 413, startPoint y: 301, endPoint x: 143, endPoint y: 280, distance: 270.5
click at [193, 280] on div at bounding box center [194, 278] width 2 height 487
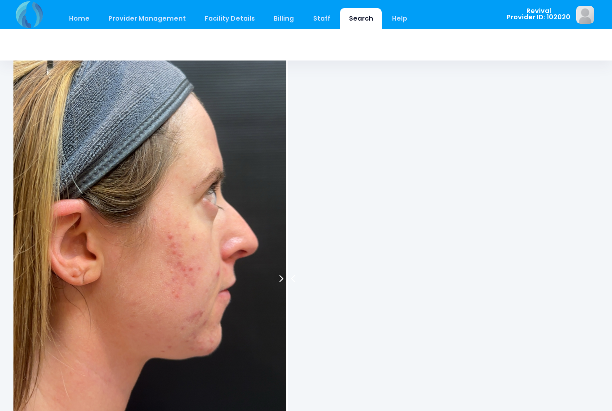
drag, startPoint x: 143, startPoint y: 280, endPoint x: 328, endPoint y: 300, distance: 186.1
click at [328, 300] on div at bounding box center [305, 278] width 585 height 487
drag, startPoint x: 328, startPoint y: 300, endPoint x: 429, endPoint y: 330, distance: 105.2
click at [429, 330] on div at bounding box center [305, 278] width 585 height 487
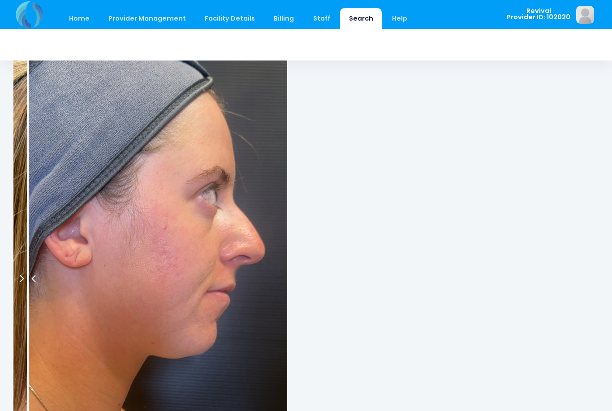
drag, startPoint x: 429, startPoint y: 330, endPoint x: 28, endPoint y: 298, distance: 402.2
click at [27, 299] on div at bounding box center [28, 278] width 2 height 487
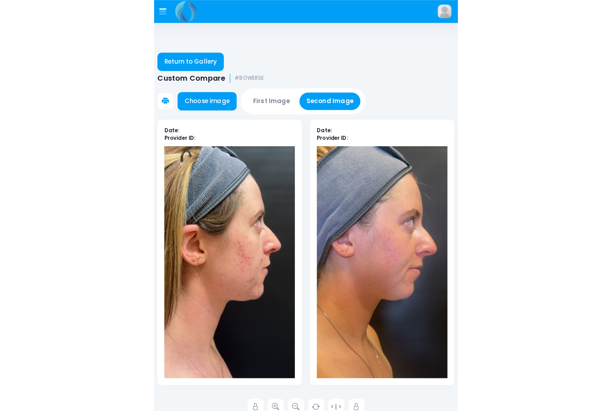
scroll to position [185, 1]
